Goal: Task Accomplishment & Management: Manage account settings

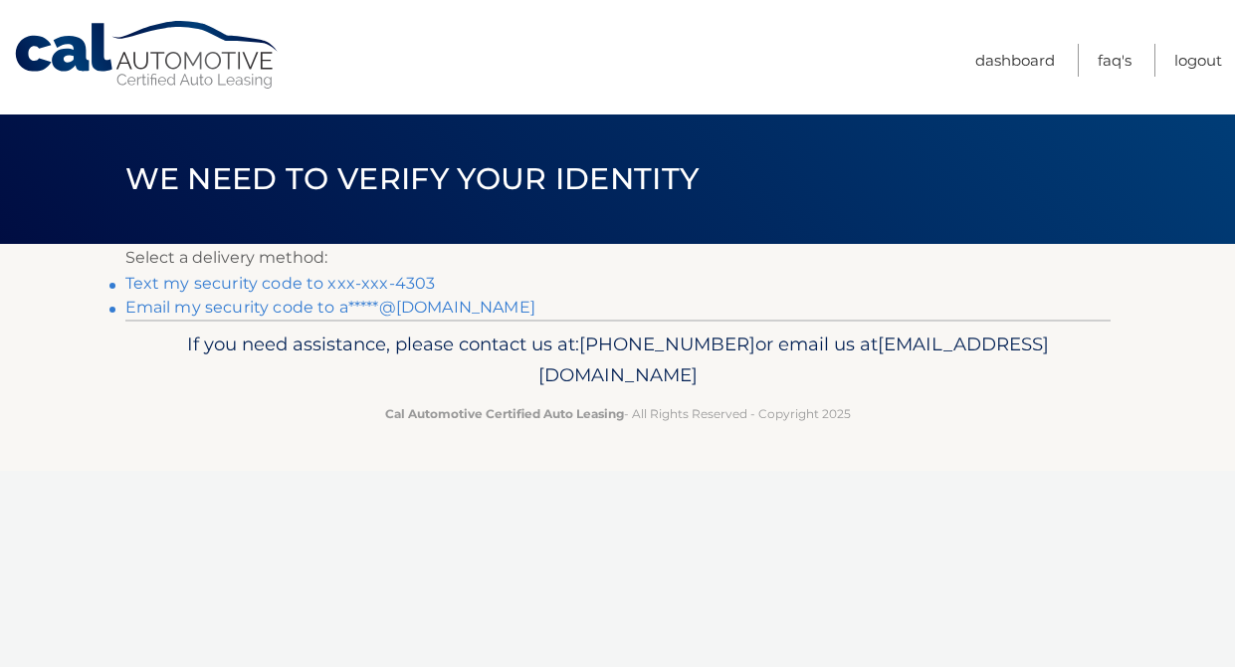
click at [372, 277] on link "Text my security code to xxx-xxx-4303" at bounding box center [280, 283] width 310 height 19
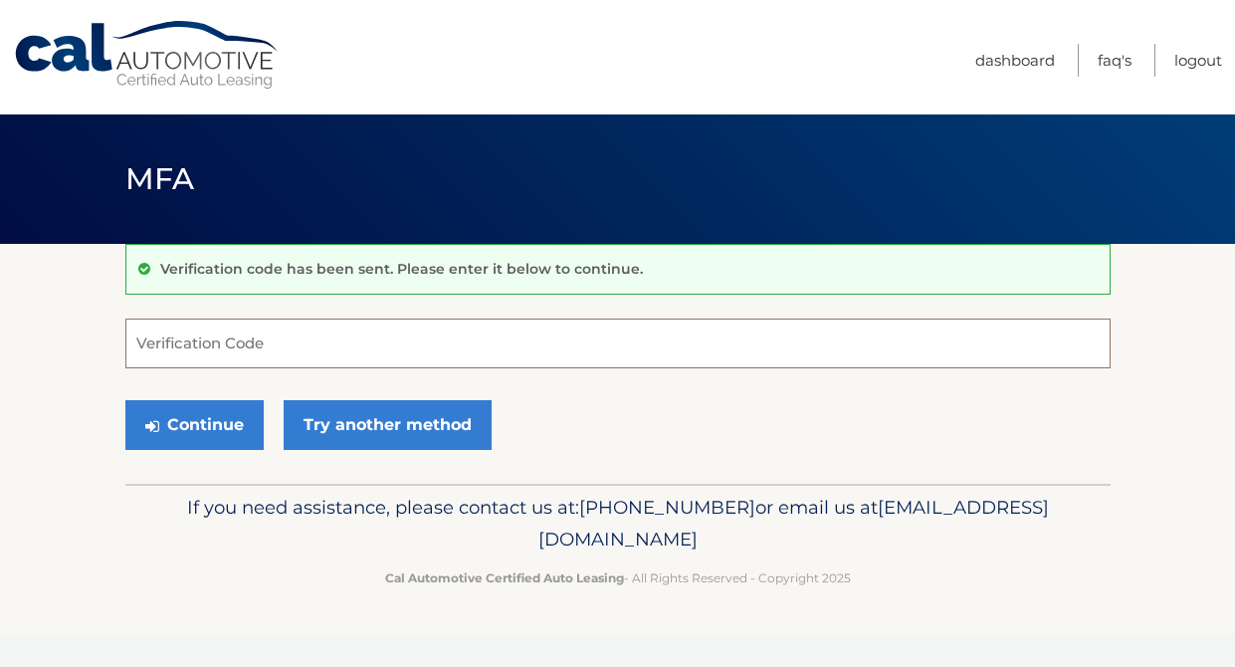
click at [310, 340] on input "Verification Code" at bounding box center [617, 343] width 985 height 50
click at [816, 358] on input "Verification Code" at bounding box center [617, 343] width 985 height 50
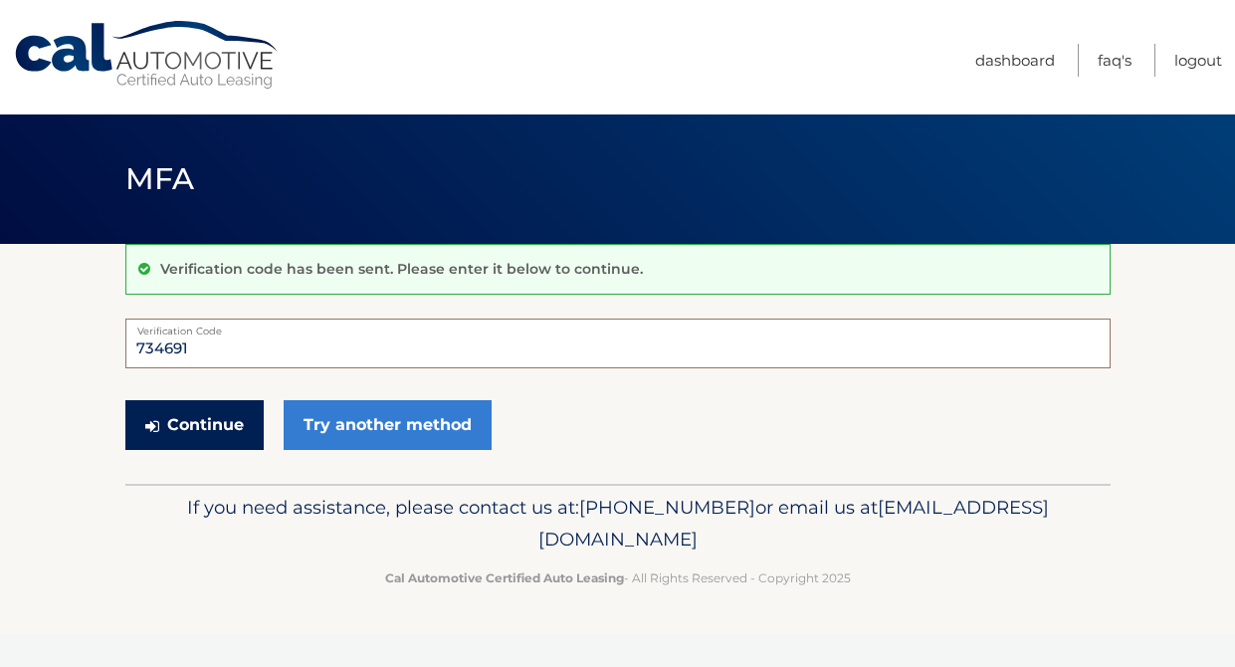
type input "734691"
click at [191, 418] on button "Continue" at bounding box center [194, 425] width 138 height 50
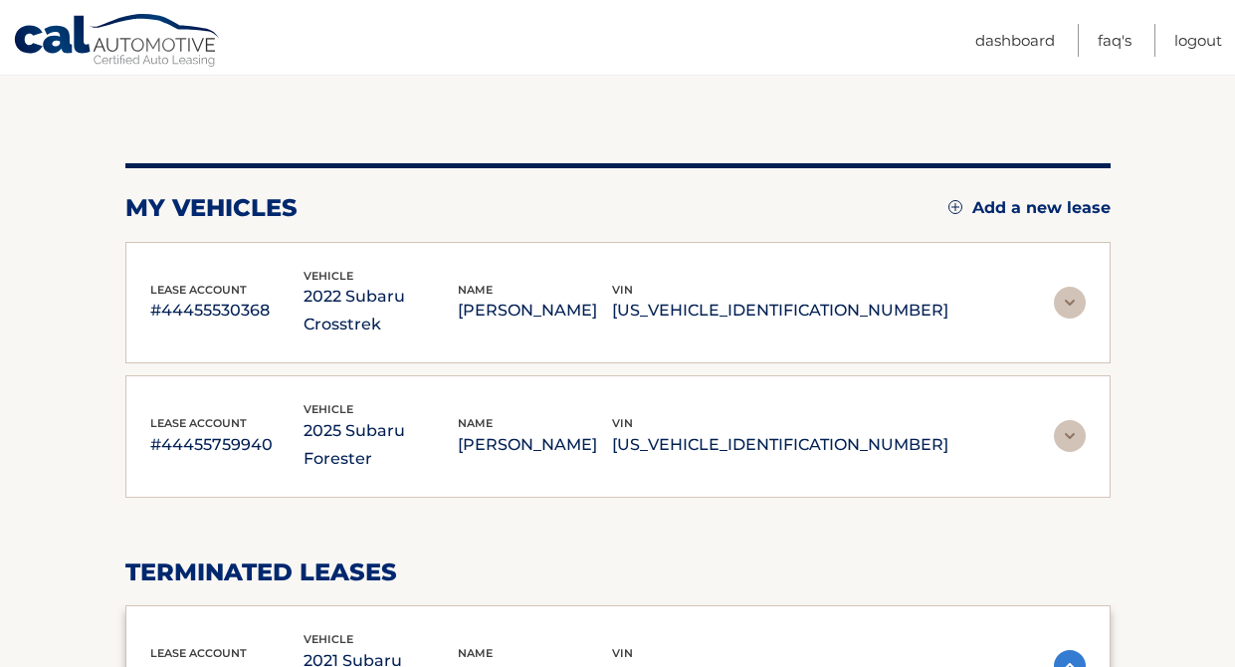
scroll to position [169, 0]
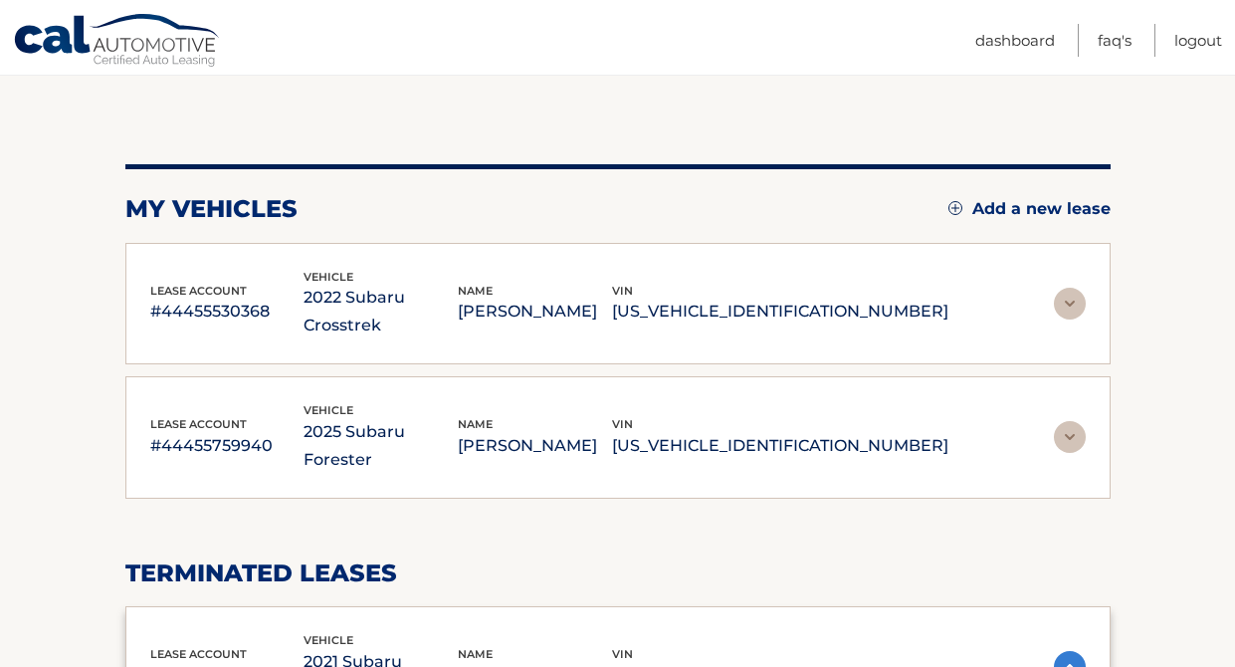
click at [1067, 295] on img at bounding box center [1070, 304] width 32 height 32
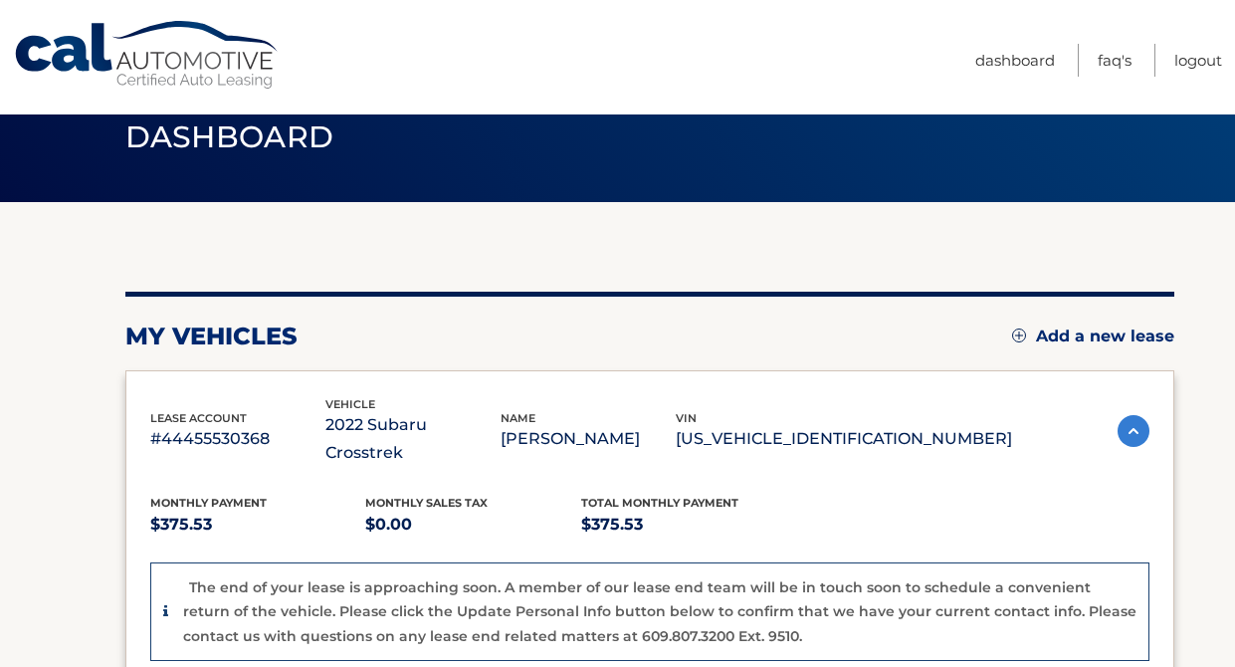
scroll to position [37, 0]
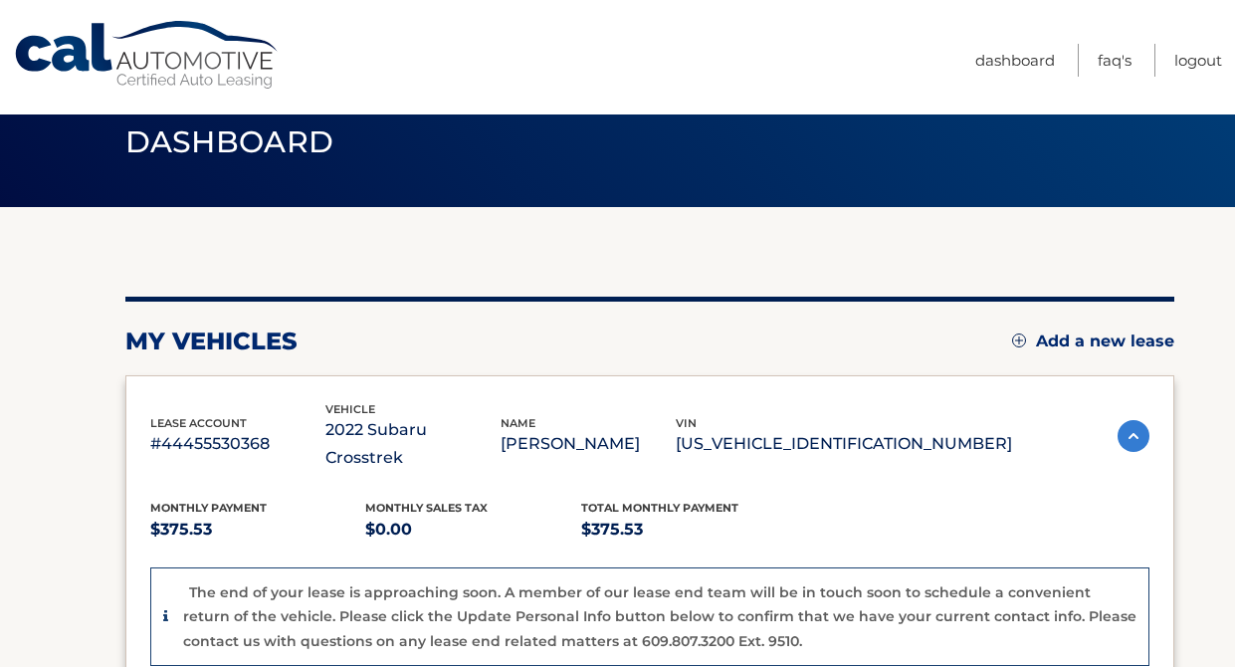
click at [265, 430] on p "#44455530368" at bounding box center [237, 444] width 175 height 28
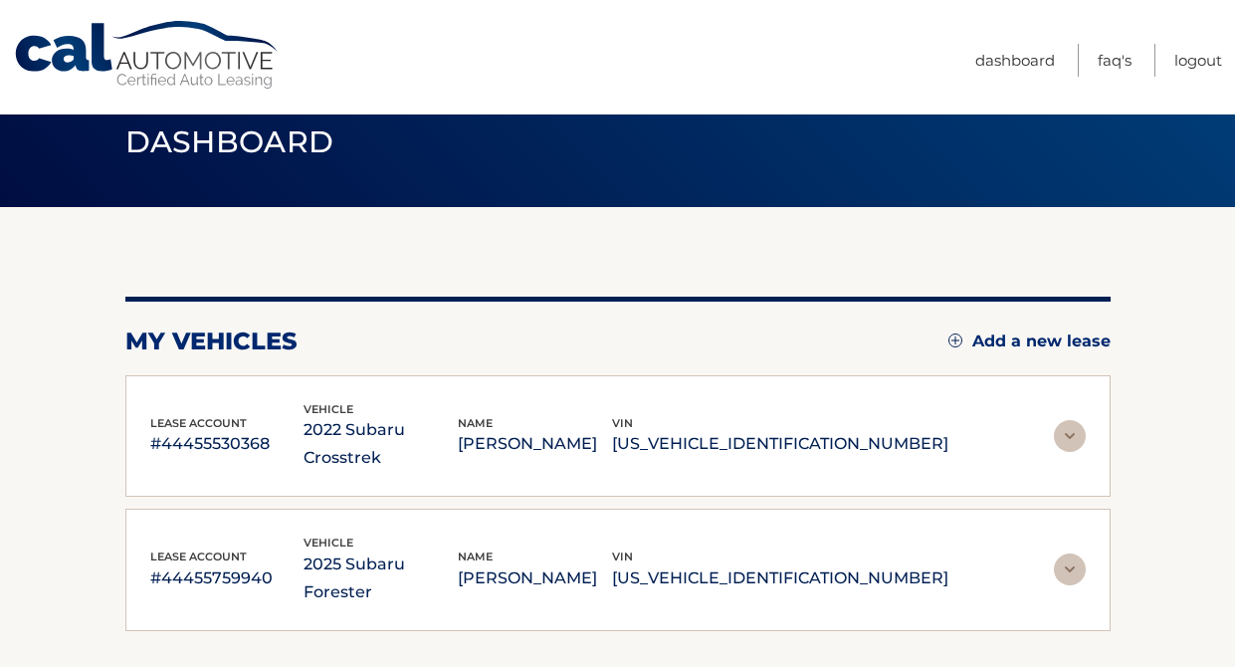
click at [243, 430] on p "#44455530368" at bounding box center [227, 444] width 154 height 28
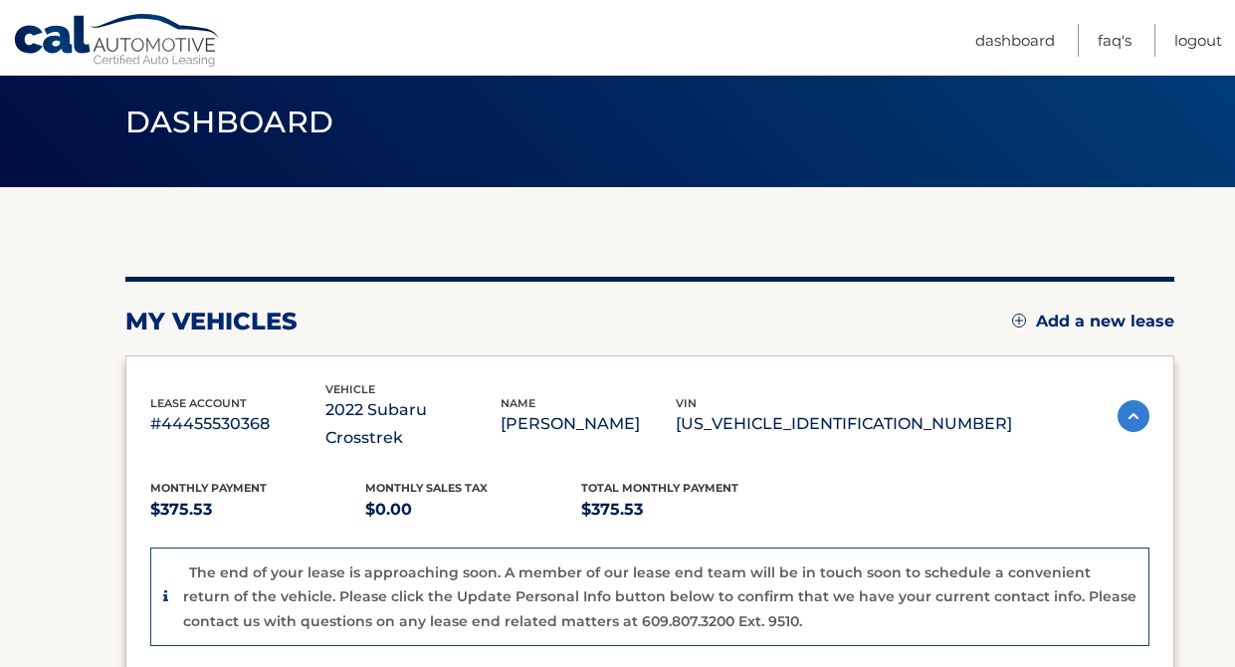
scroll to position [0, 0]
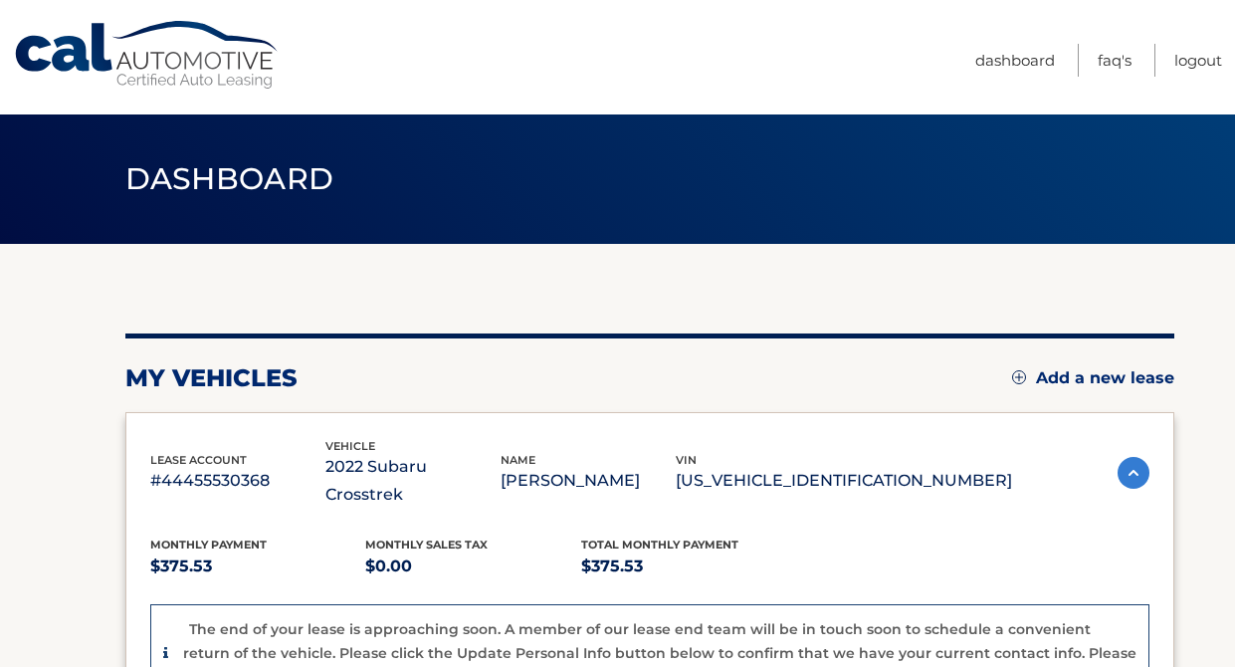
click at [1012, 375] on img at bounding box center [1019, 377] width 14 height 14
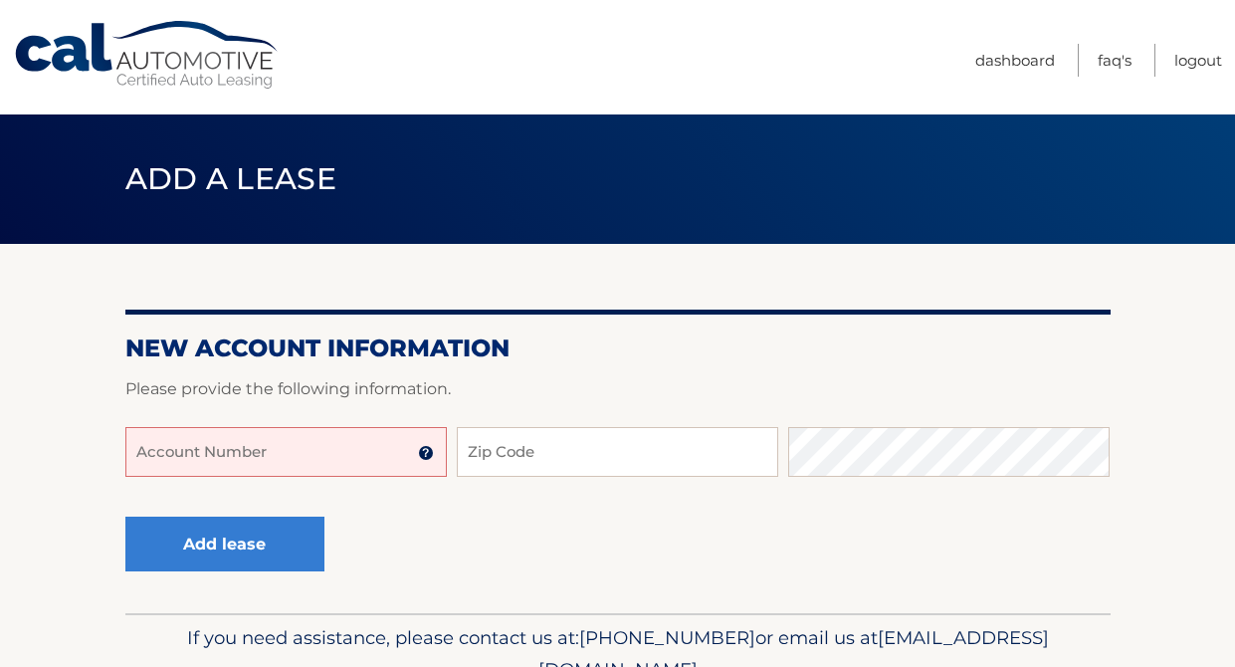
click at [316, 452] on input "Account Number" at bounding box center [285, 452] width 321 height 50
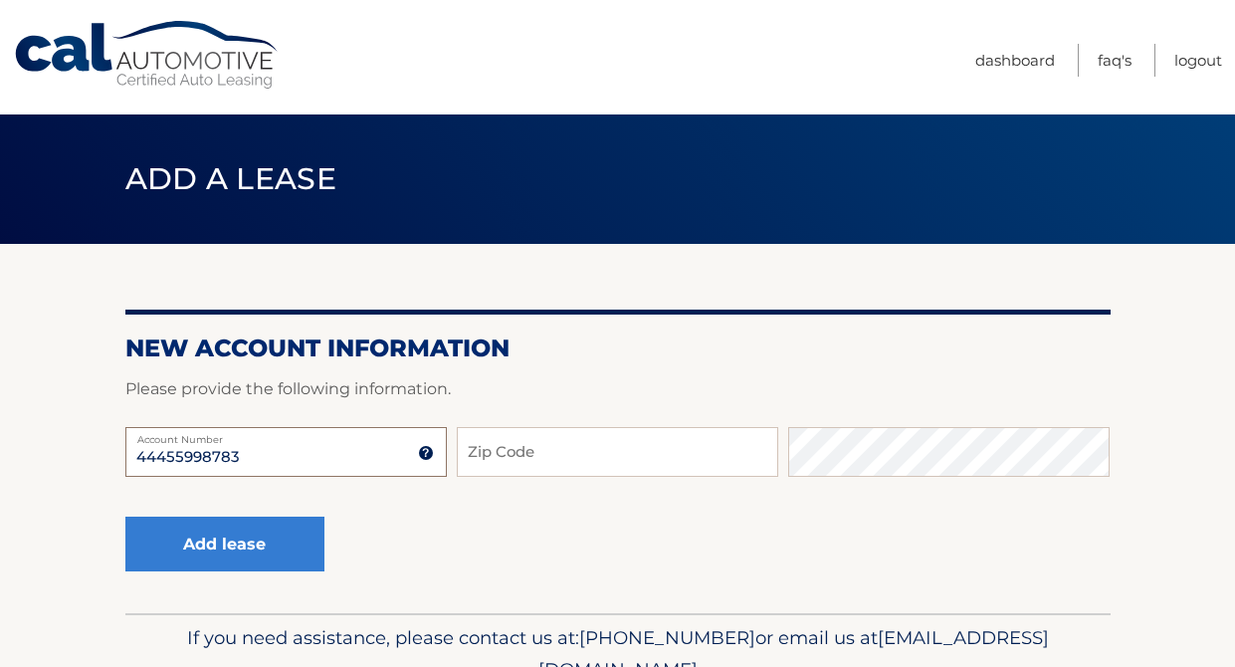
type input "44455998783"
click at [506, 454] on input "Zip Code" at bounding box center [617, 452] width 321 height 50
click at [642, 462] on input "11768" at bounding box center [617, 452] width 321 height 50
click at [553, 458] on input "11768" at bounding box center [617, 452] width 321 height 50
type input "11768"
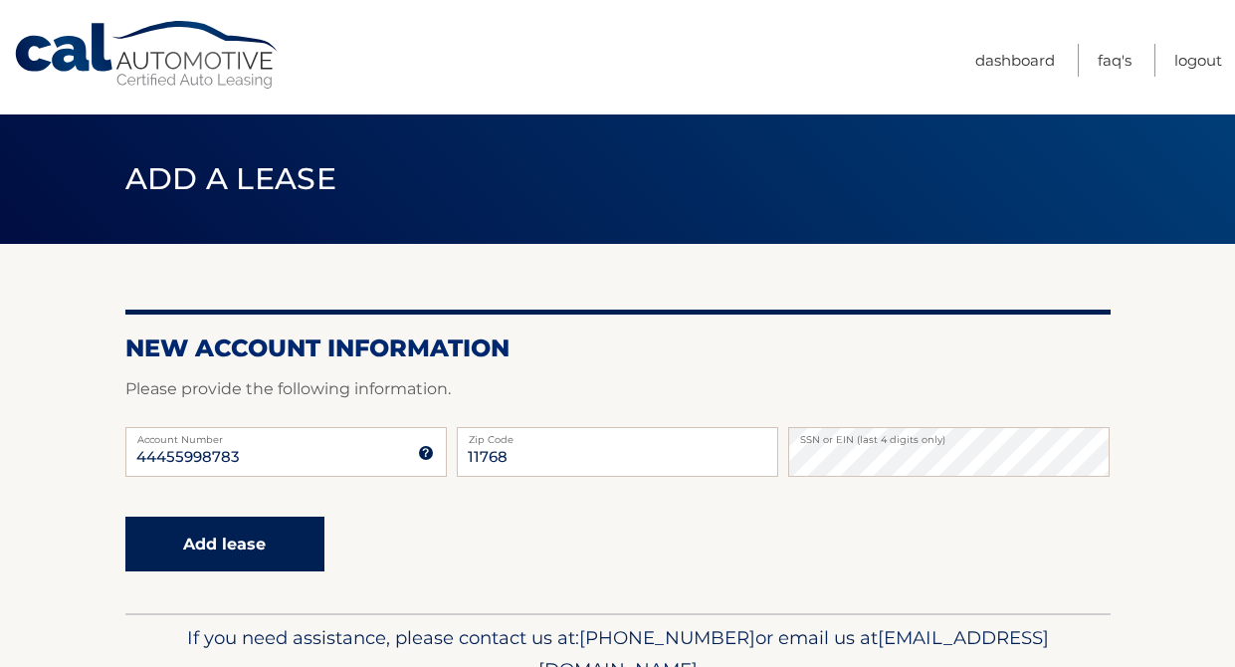
click at [255, 534] on button "Add lease" at bounding box center [224, 543] width 199 height 55
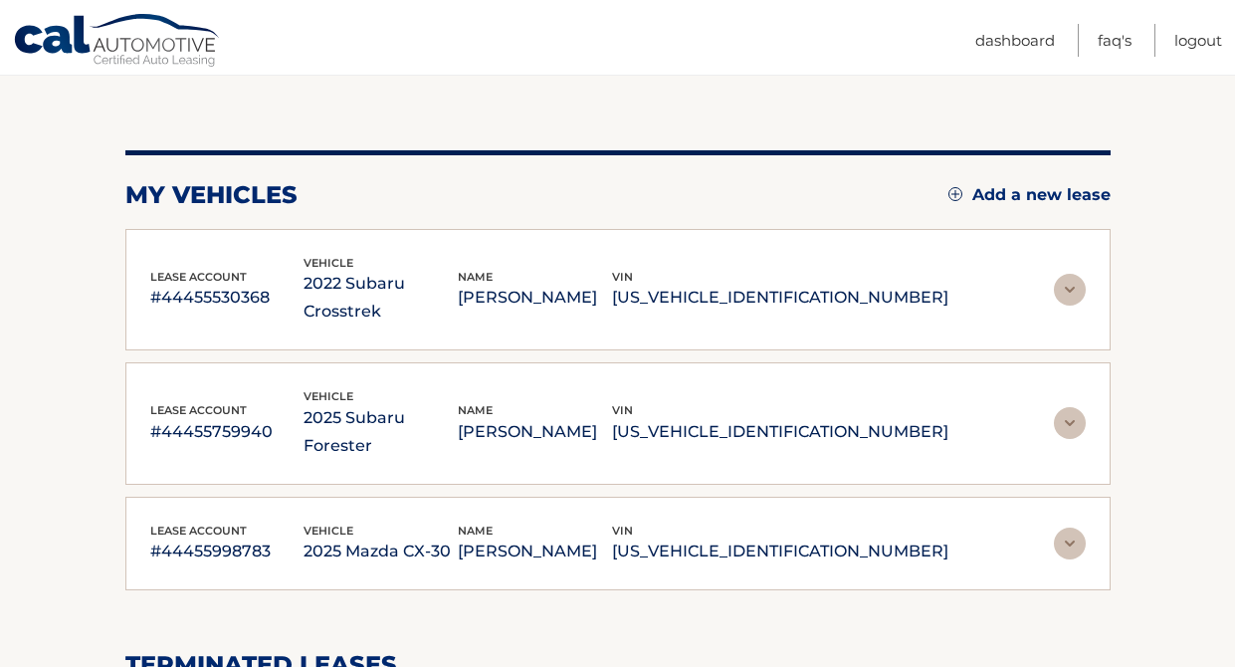
scroll to position [185, 0]
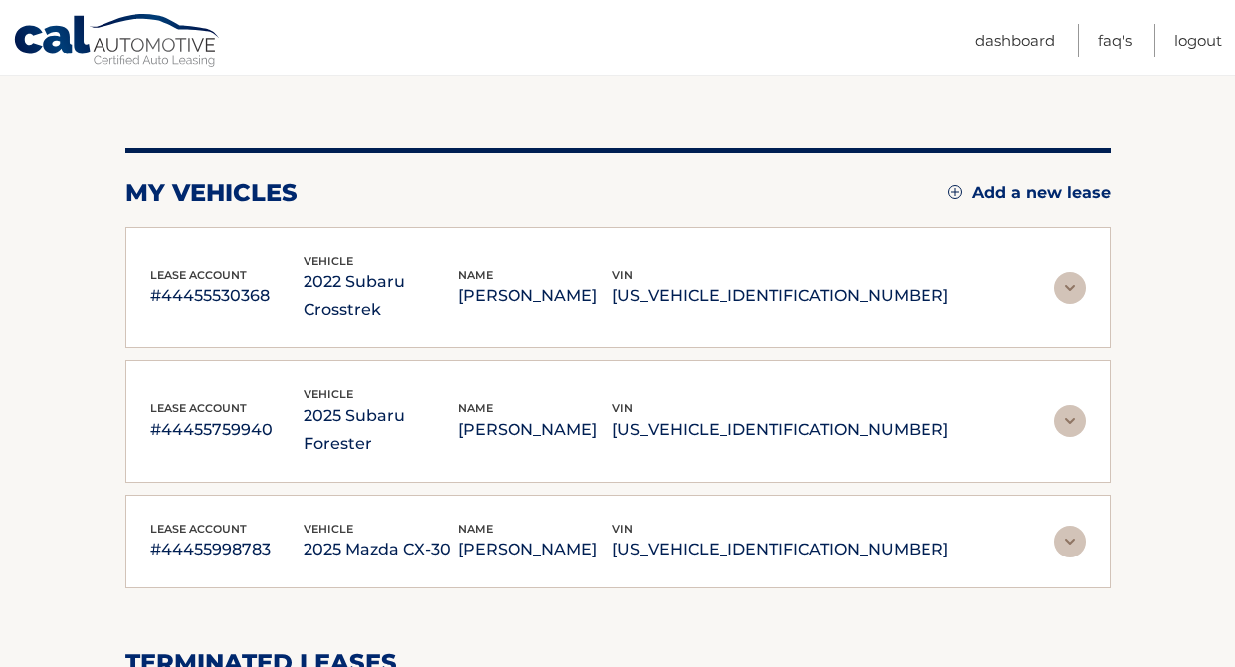
click at [1066, 525] on img at bounding box center [1070, 541] width 32 height 32
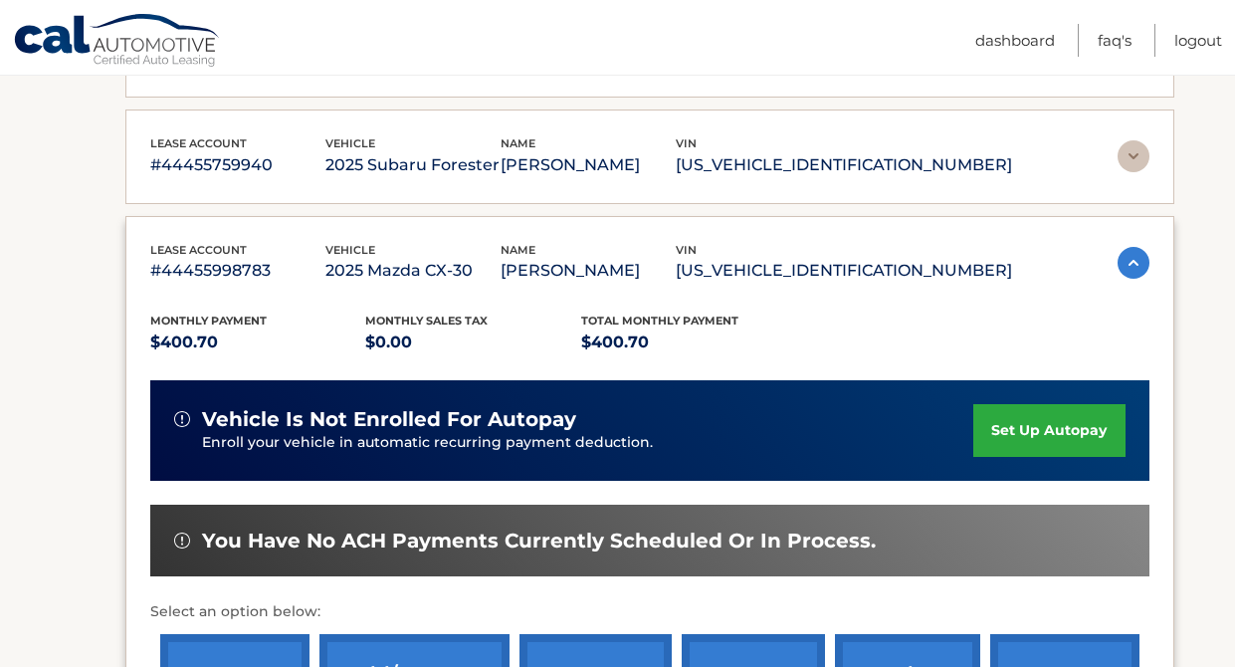
scroll to position [455, 0]
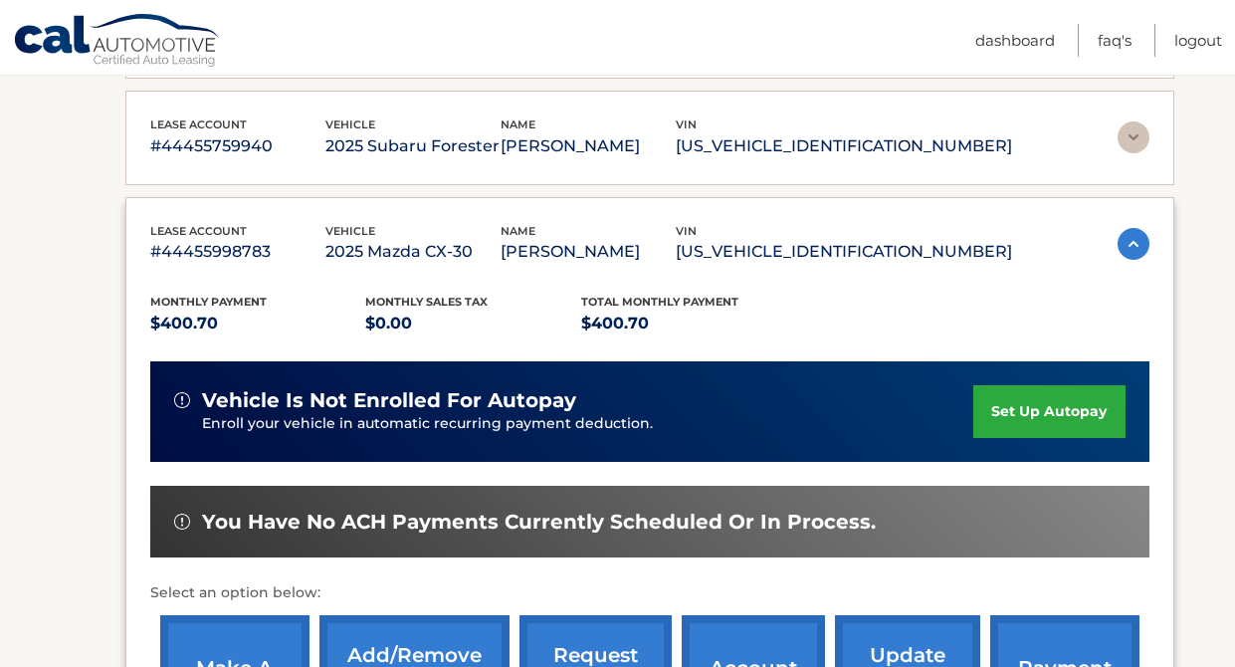
click at [1026, 385] on link "set up autopay" at bounding box center [1048, 411] width 151 height 53
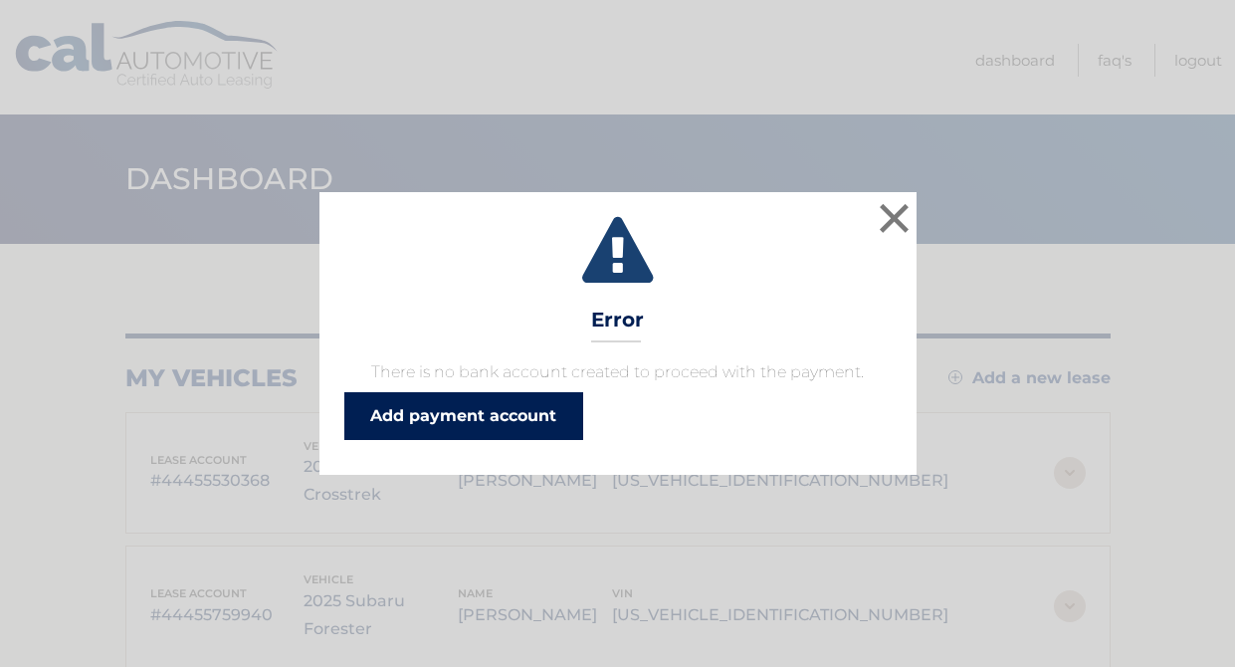
click at [545, 426] on link "Add payment account" at bounding box center [463, 416] width 239 height 48
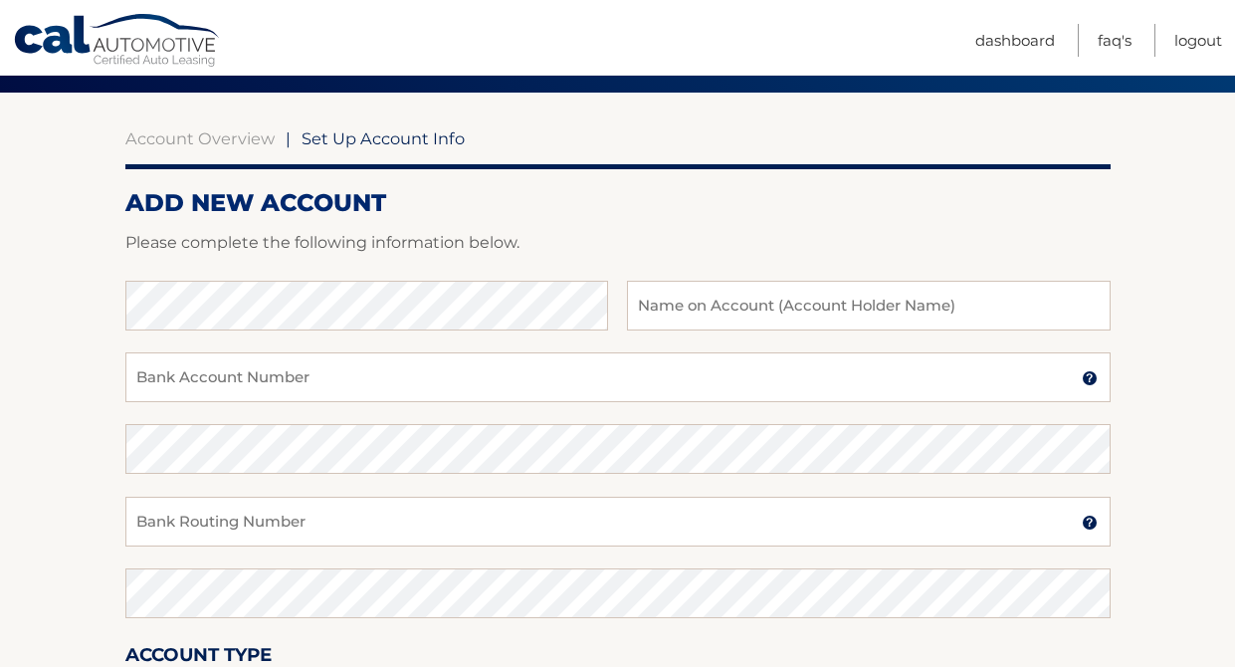
scroll to position [157, 0]
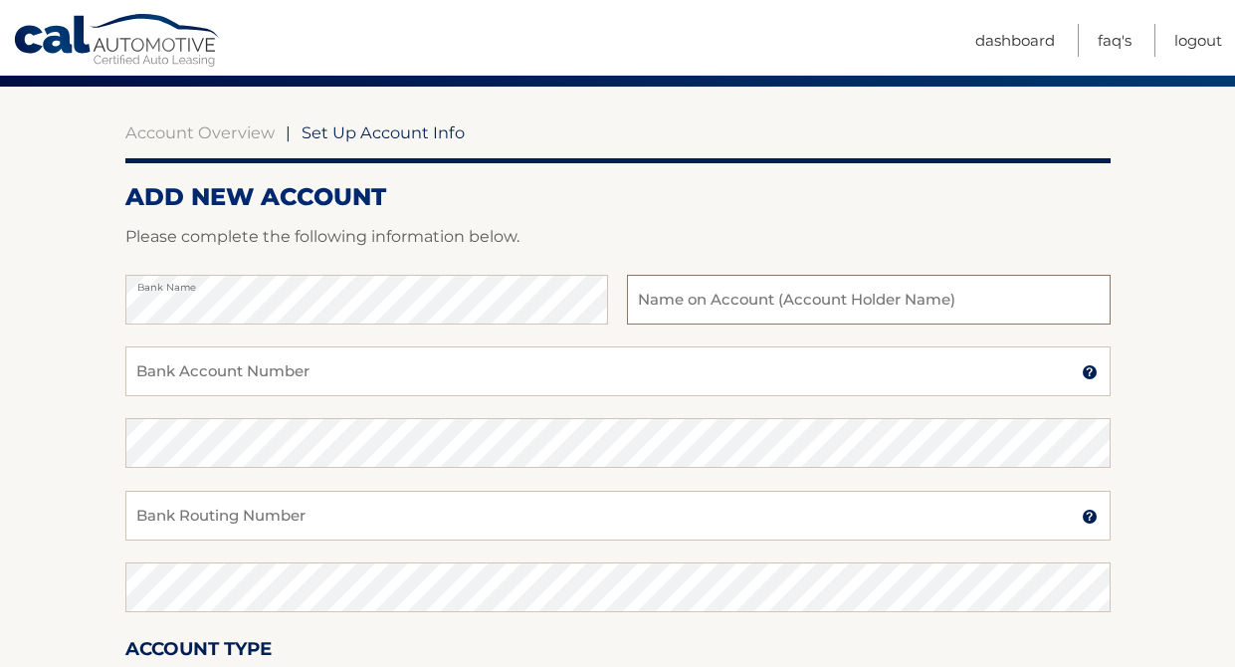
click at [727, 311] on input "text" at bounding box center [868, 300] width 483 height 50
type input "Aysun Cokyuksel"
click at [516, 368] on input "Bank Account Number" at bounding box center [617, 371] width 985 height 50
type input "6903200926"
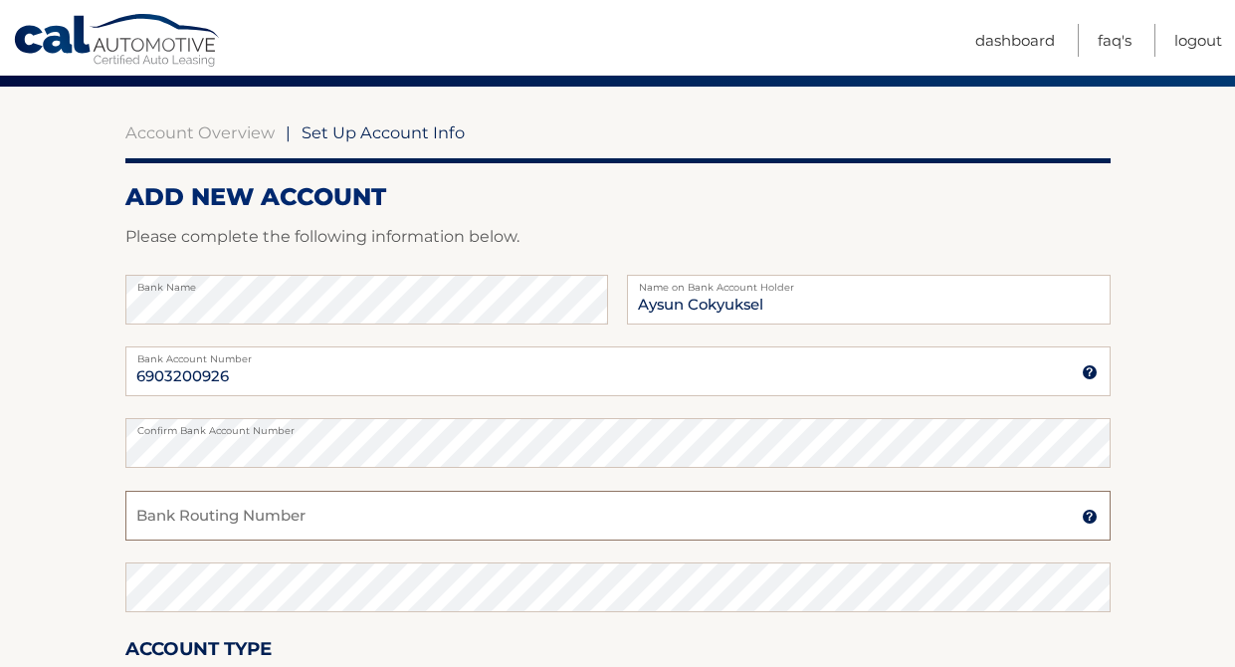
click at [309, 523] on input "Bank Routing Number" at bounding box center [617, 516] width 985 height 50
type input "021000021"
click at [390, 646] on div "Account Type Checking Savings" at bounding box center [617, 672] width 985 height 77
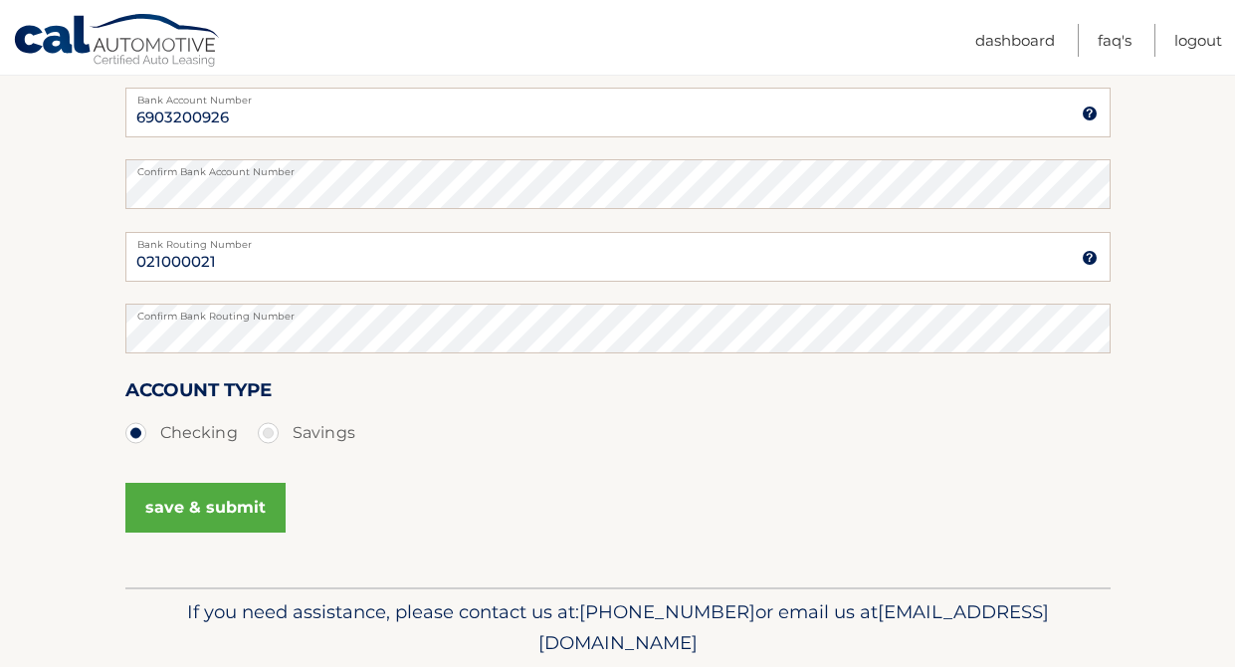
scroll to position [488, 0]
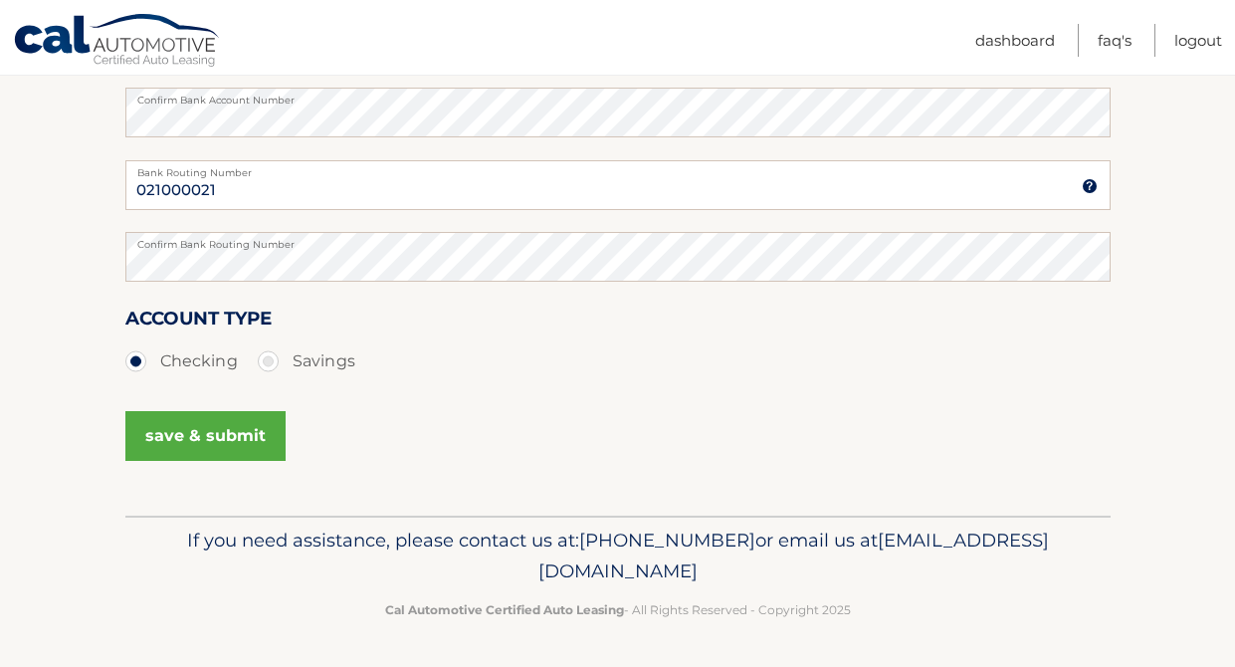
click at [184, 445] on button "save & submit" at bounding box center [205, 436] width 160 height 50
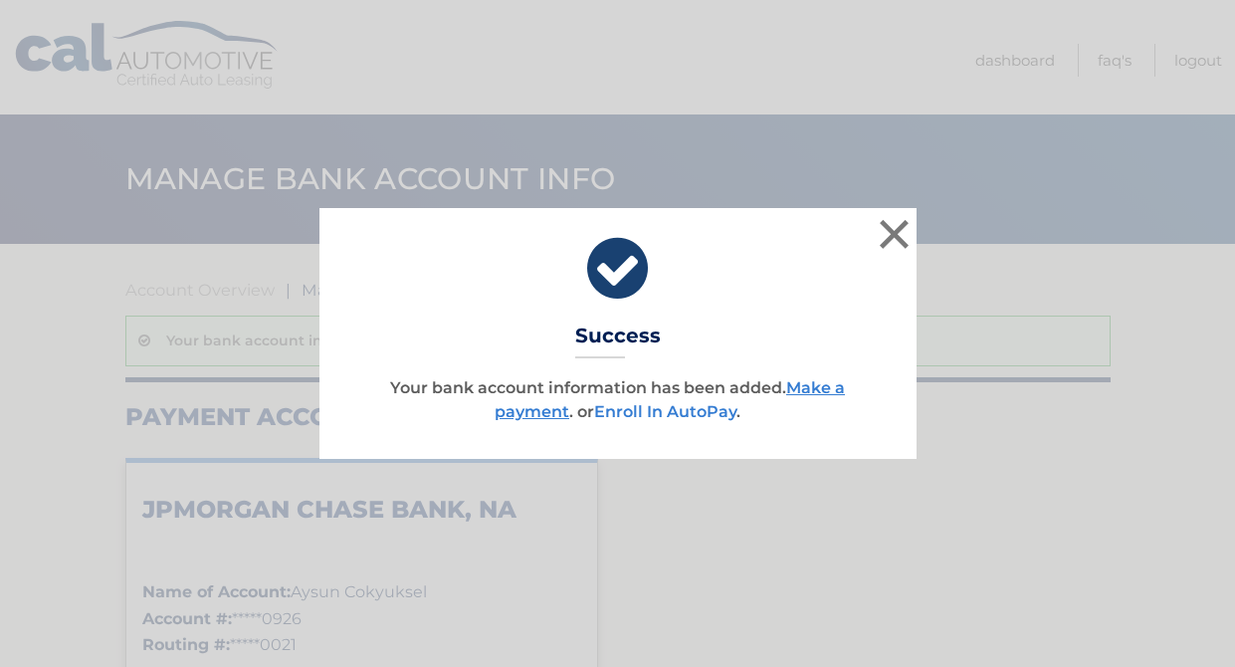
click at [695, 410] on link "Enroll In AutoPay" at bounding box center [665, 411] width 142 height 19
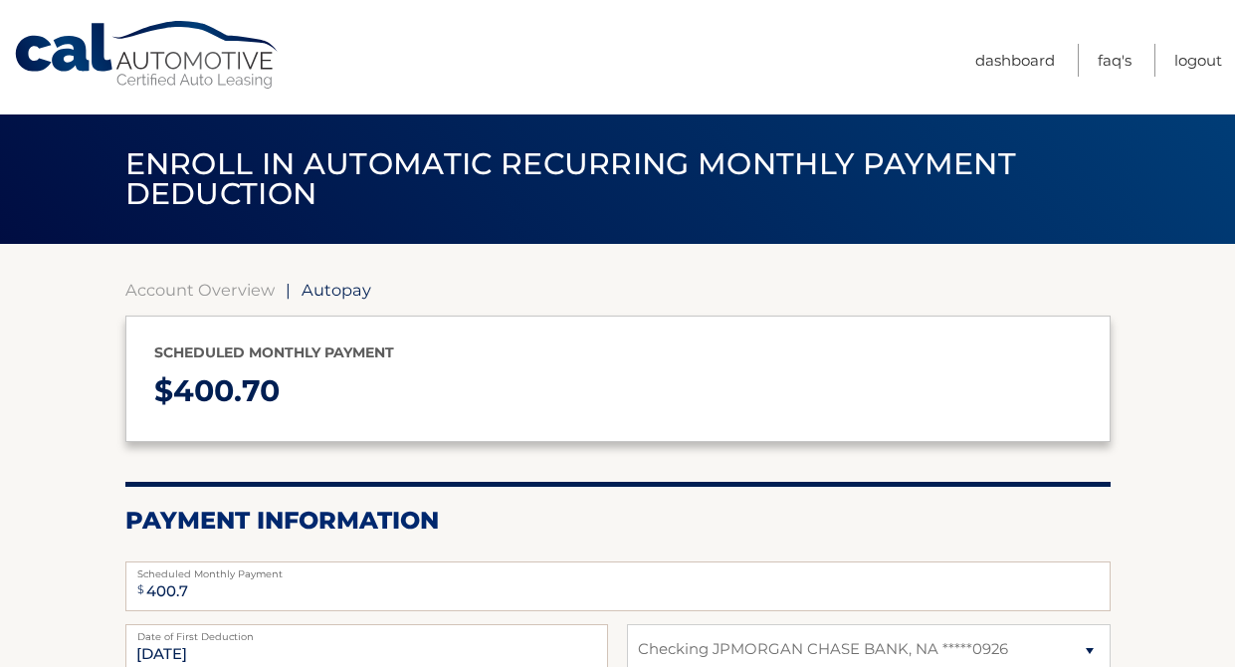
select select "YzYxMmQ1MjgtNzdlMy00MDY4LWI2YzEtZTAzMjhiZDRmMzQx"
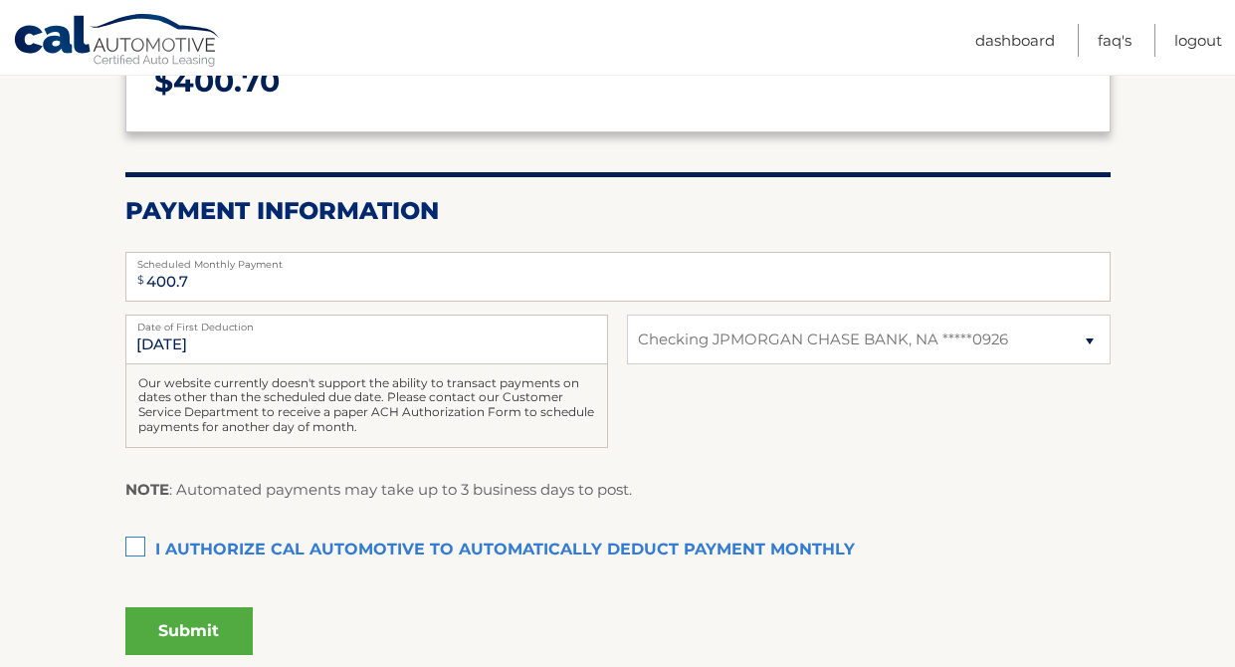
scroll to position [319, 0]
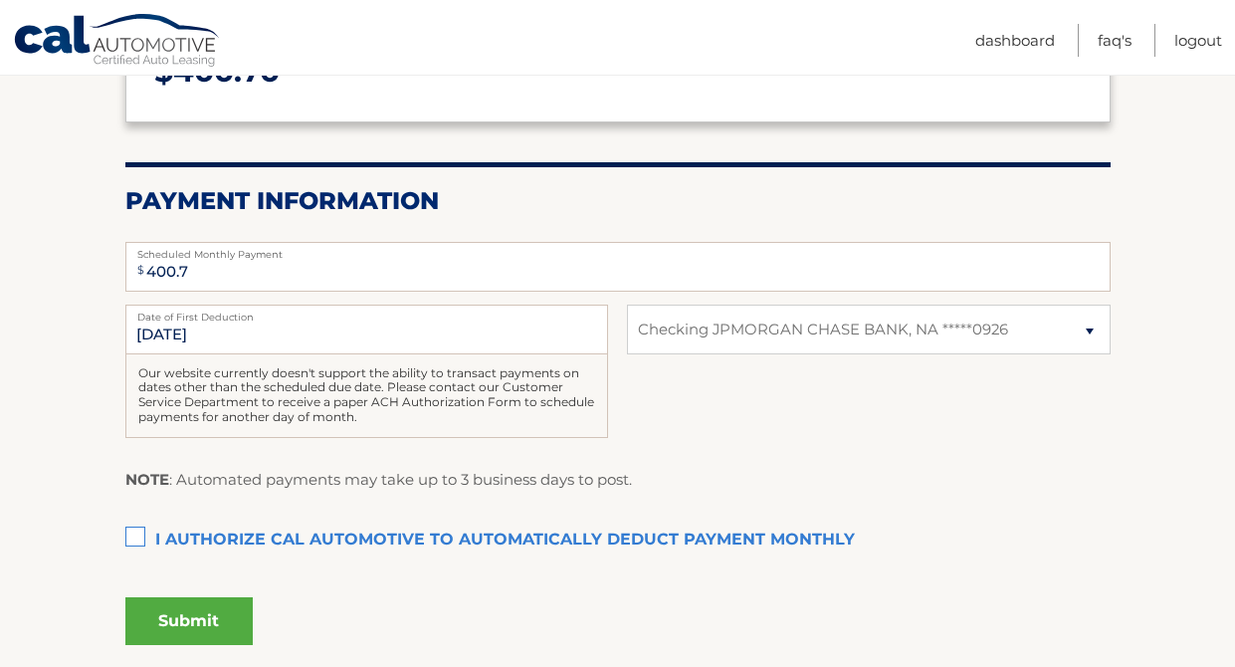
click at [132, 542] on label "I authorize cal automotive to automatically deduct payment monthly This checkbo…" at bounding box center [617, 540] width 985 height 40
click at [0, 0] on input "I authorize cal automotive to automatically deduct payment monthly This checkbo…" at bounding box center [0, 0] width 0 height 0
click at [196, 620] on button "Submit" at bounding box center [188, 621] width 127 height 48
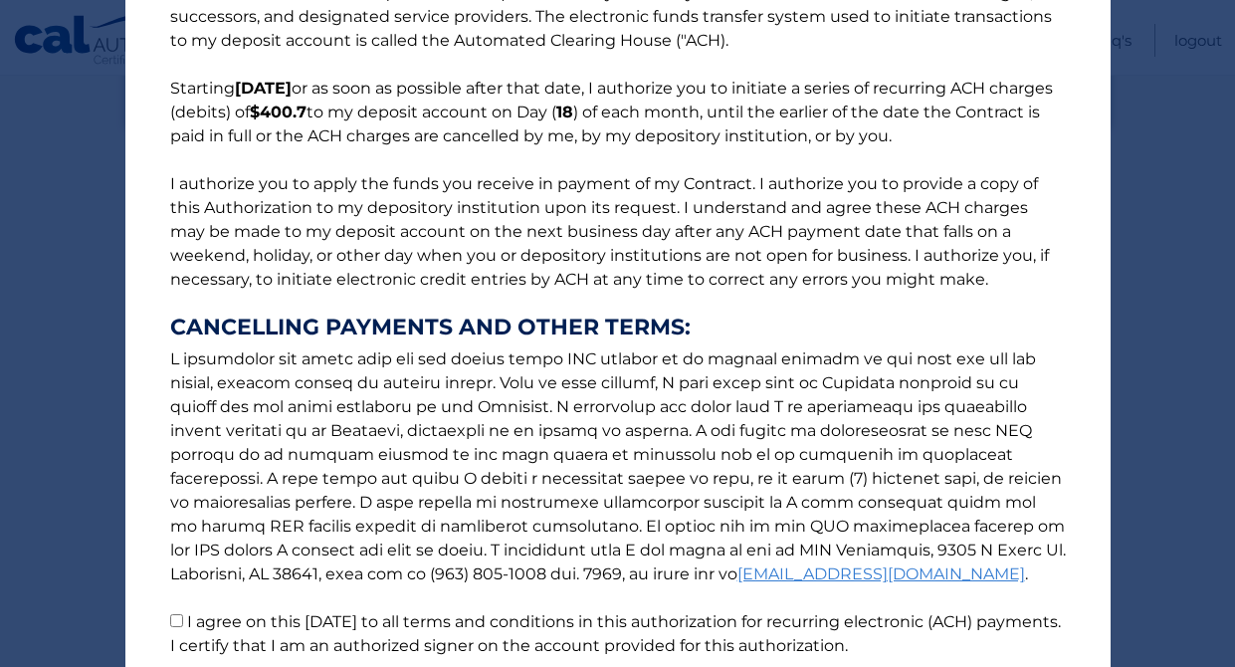
scroll to position [273, 0]
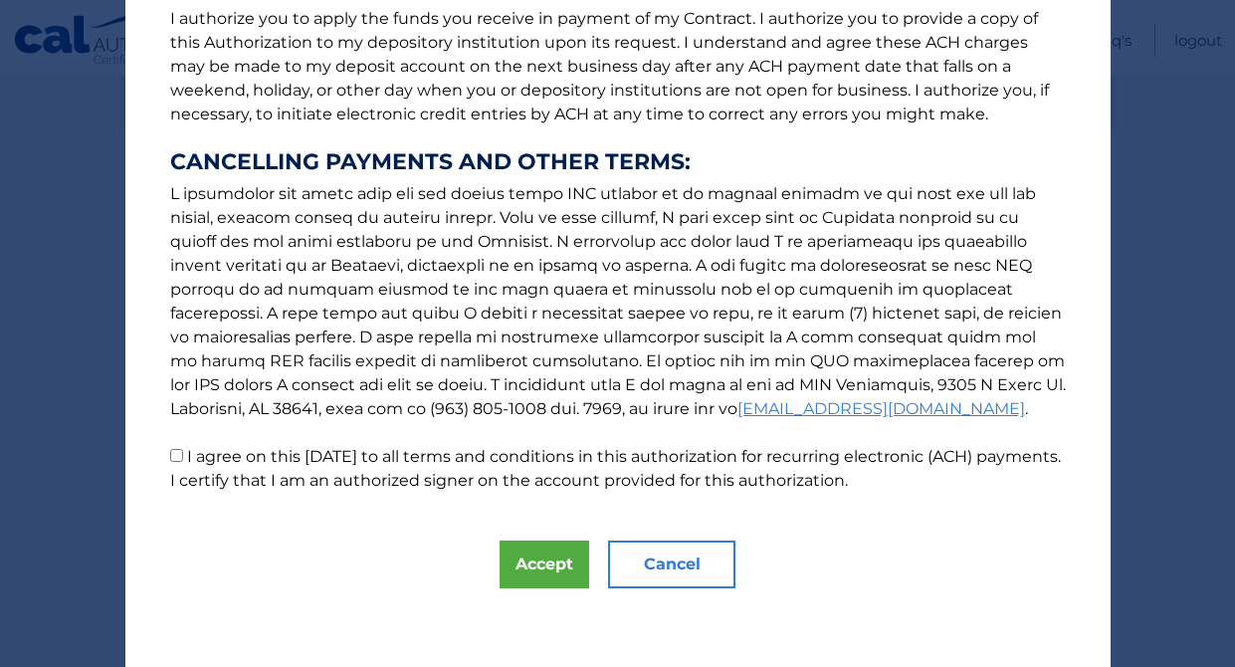
click at [180, 456] on input "I agree on this 09/21/2025 to all terms and conditions in this authorization fo…" at bounding box center [176, 455] width 13 height 13
checkbox input "true"
click at [549, 565] on button "Accept" at bounding box center [545, 564] width 90 height 48
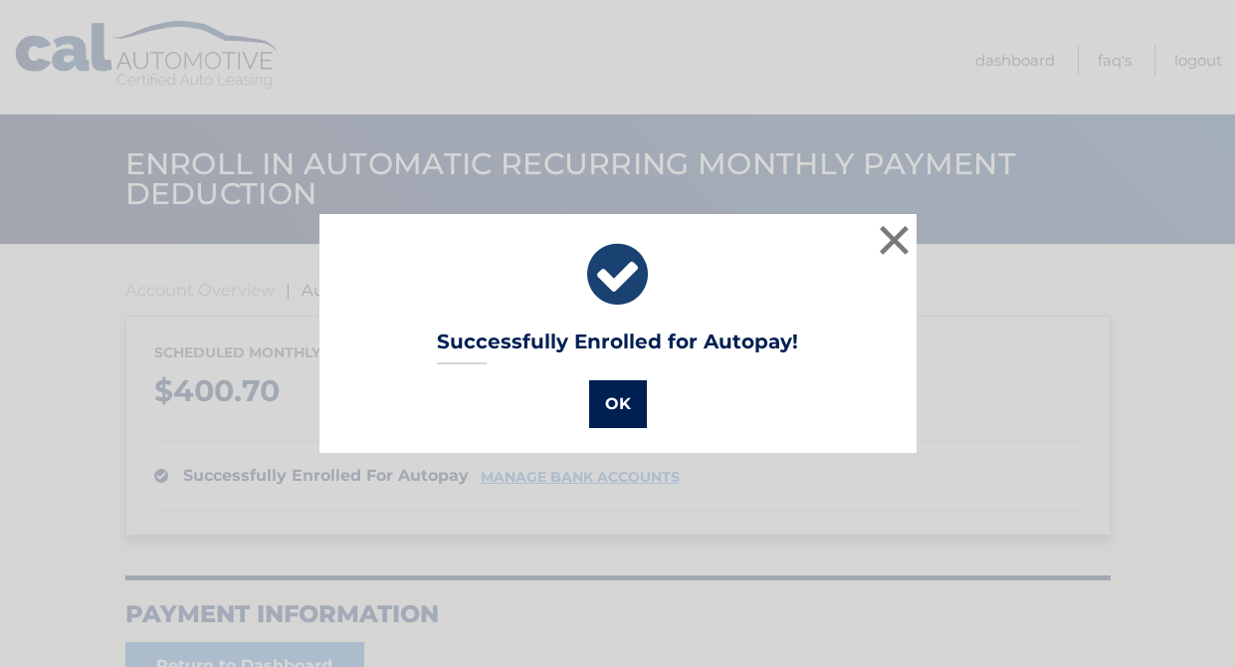
click at [626, 394] on button "OK" at bounding box center [618, 404] width 58 height 48
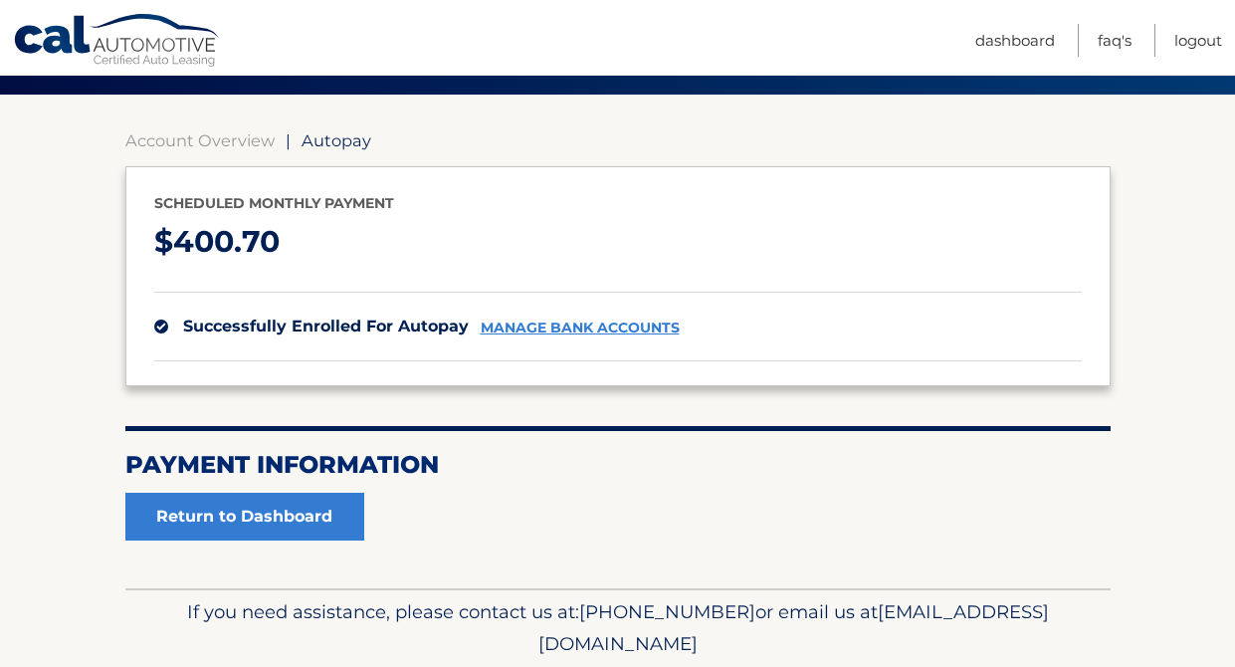
scroll to position [222, 0]
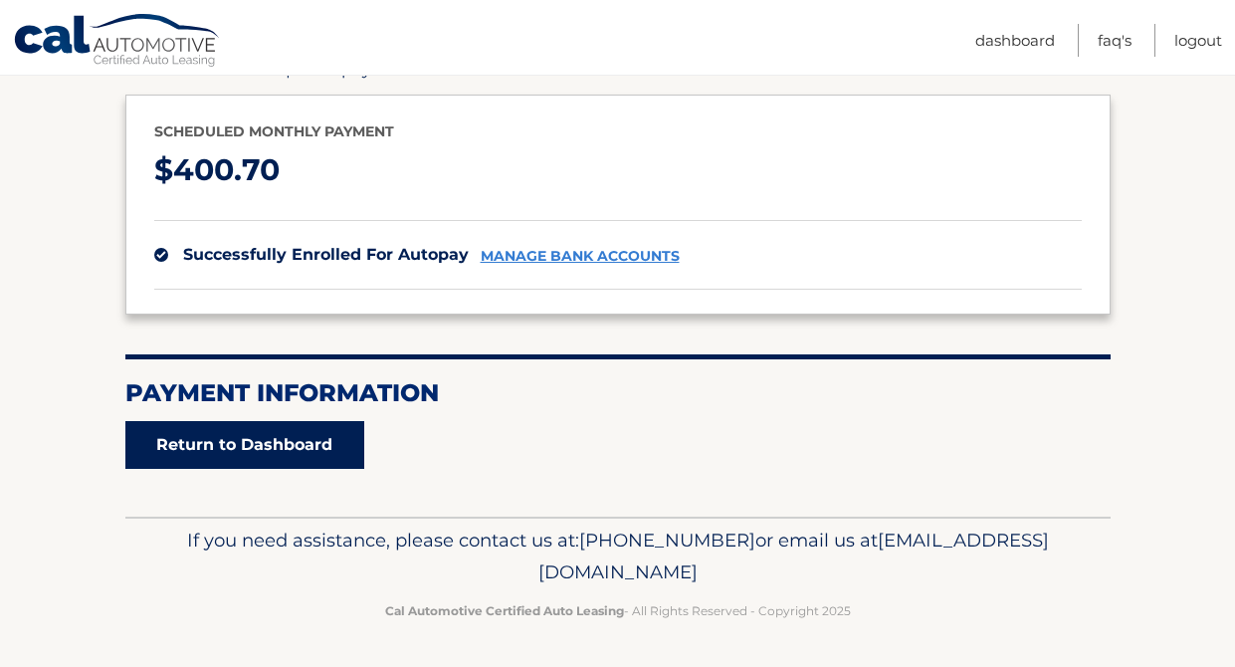
click at [277, 443] on link "Return to Dashboard" at bounding box center [244, 445] width 239 height 48
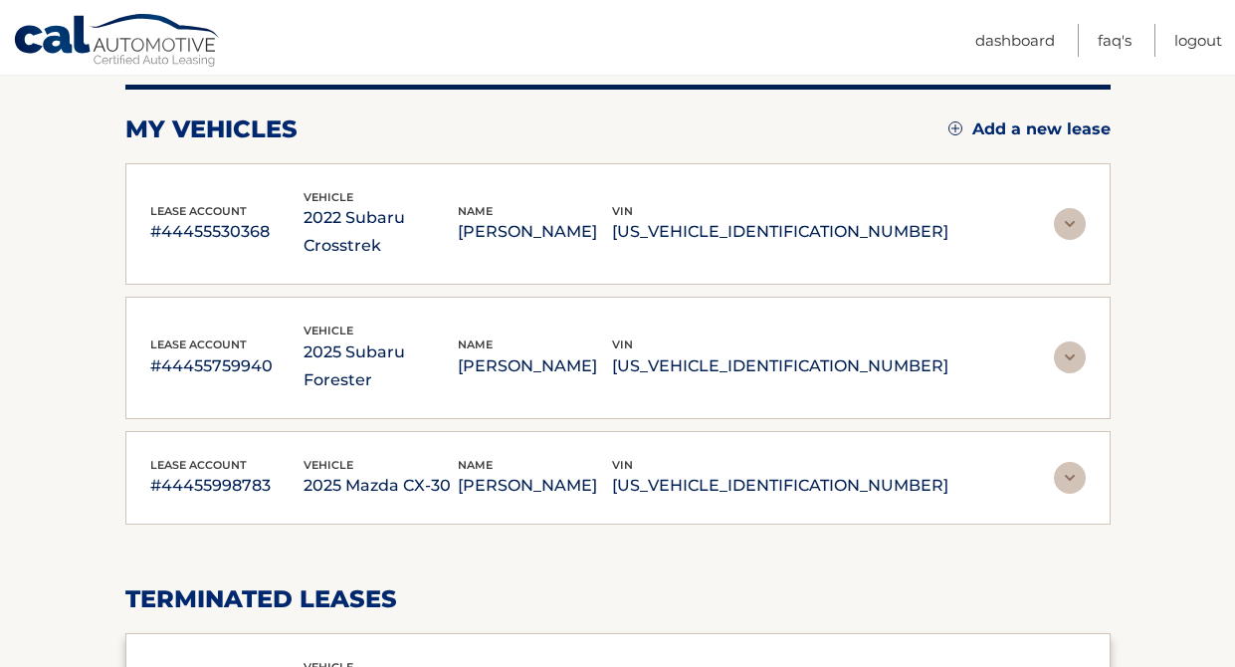
scroll to position [253, 0]
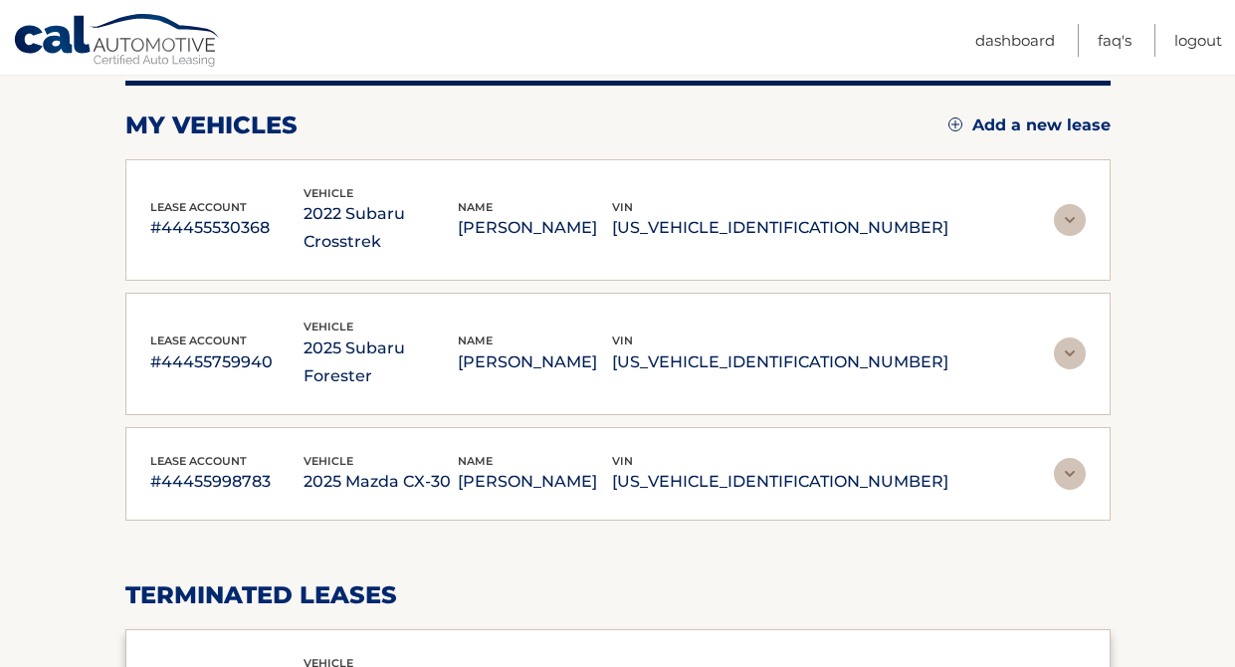
click at [235, 468] on p "#44455998783" at bounding box center [227, 482] width 154 height 28
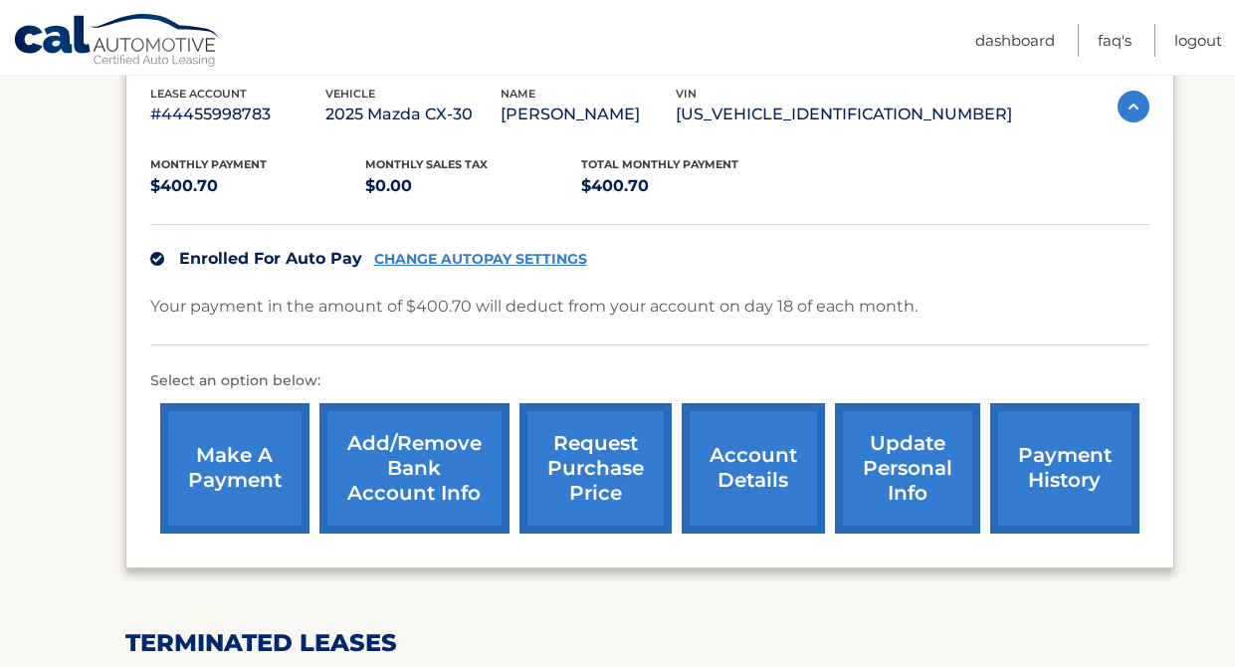
scroll to position [604, 0]
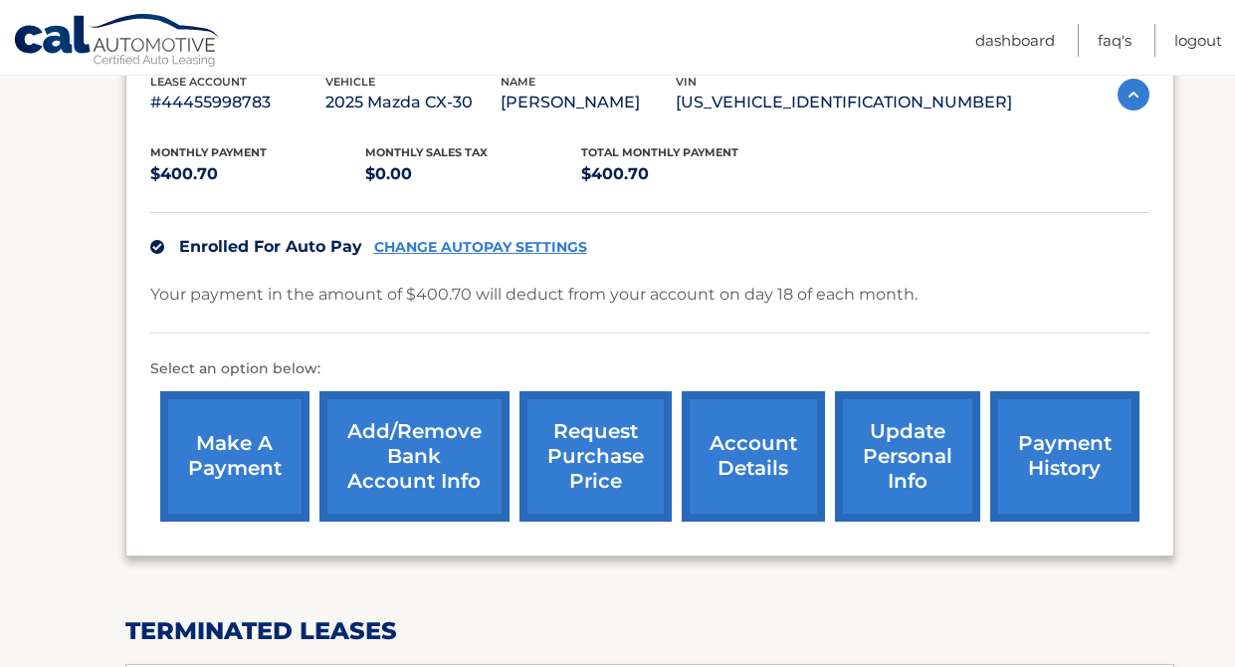
click at [739, 422] on link "account details" at bounding box center [753, 456] width 143 height 130
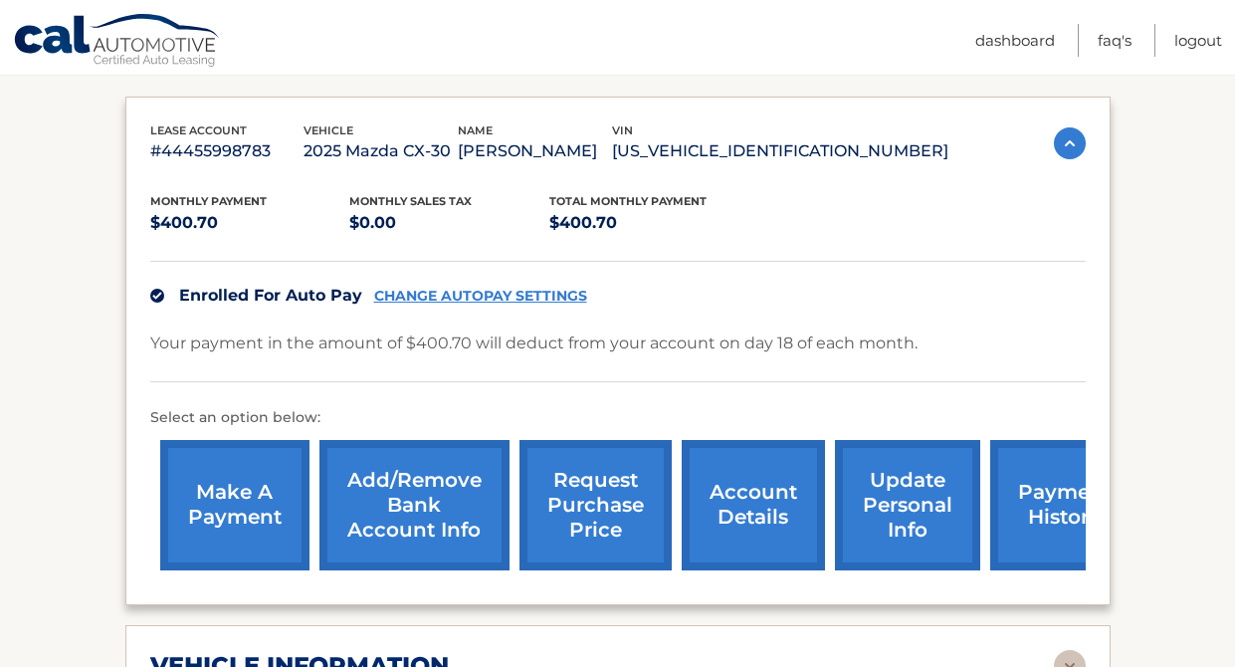
scroll to position [334, 0]
